Goal: Task Accomplishment & Management: Complete application form

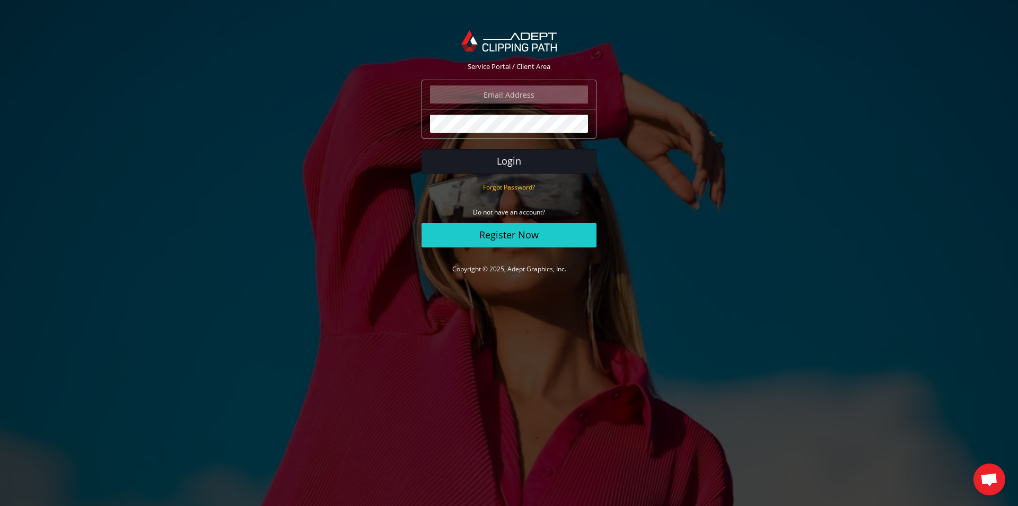
type input "[PERSON_NAME][EMAIL_ADDRESS][DOMAIN_NAME]"
click at [518, 163] on button "Login" at bounding box center [509, 161] width 175 height 24
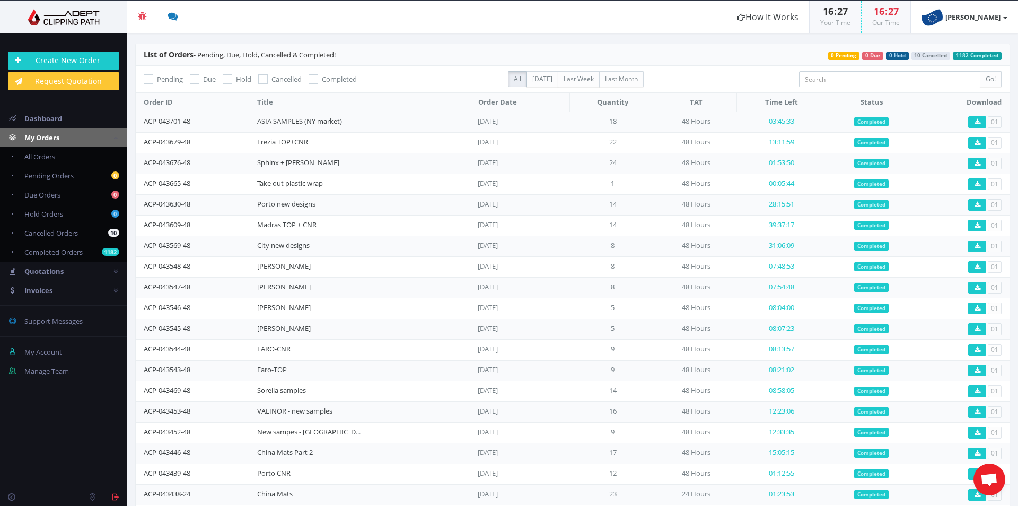
click at [121, 65] on div "Create New Order Request Quotation" at bounding box center [63, 70] width 127 height 55
click at [107, 61] on link "Create New Order" at bounding box center [63, 60] width 111 height 18
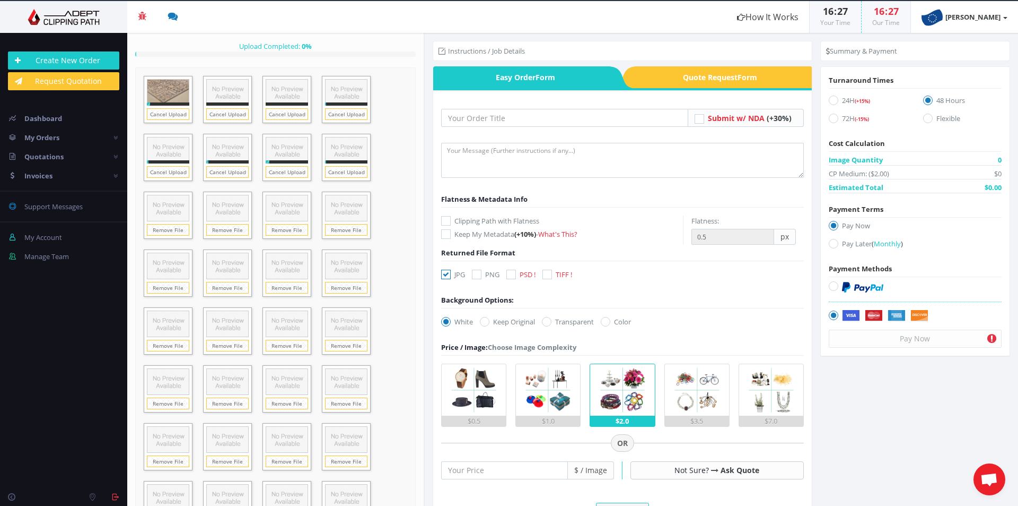
click at [495, 134] on form "Submit w/ NDA (+30%)" at bounding box center [622, 428] width 363 height 639
click at [499, 123] on input "text" at bounding box center [564, 118] width 247 height 18
